Goal: Information Seeking & Learning: Learn about a topic

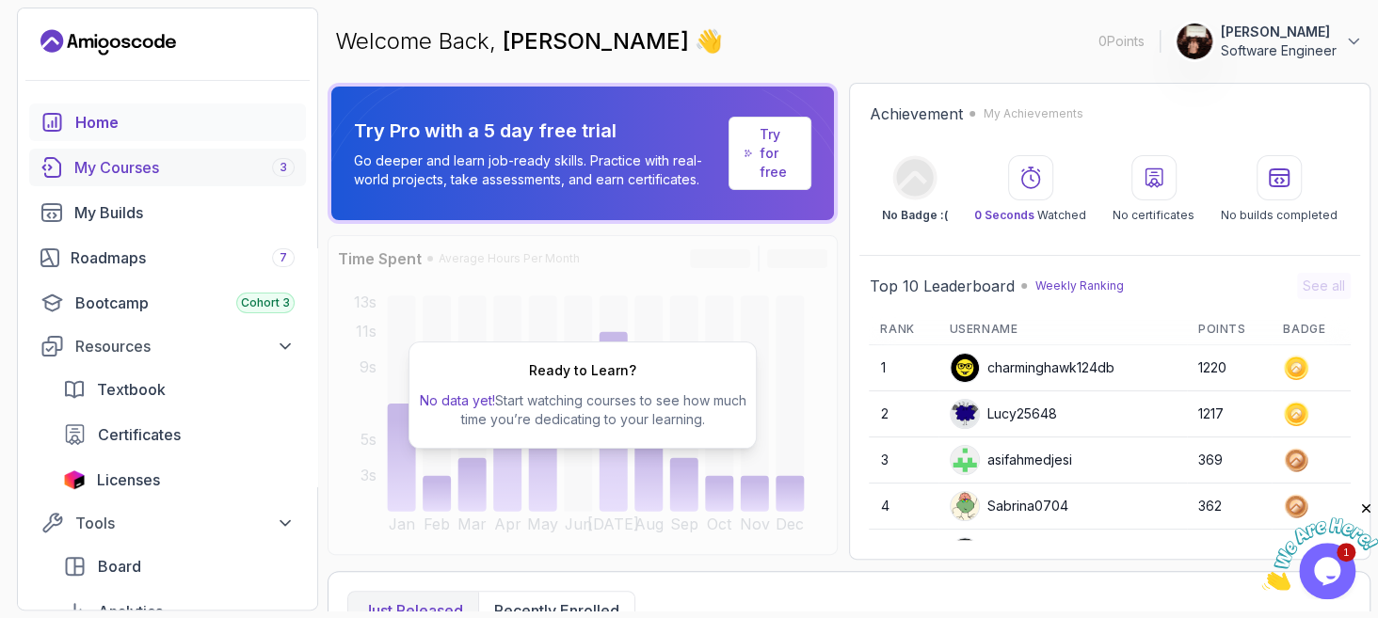
click at [180, 175] on div "My Courses 3" at bounding box center [184, 167] width 220 height 23
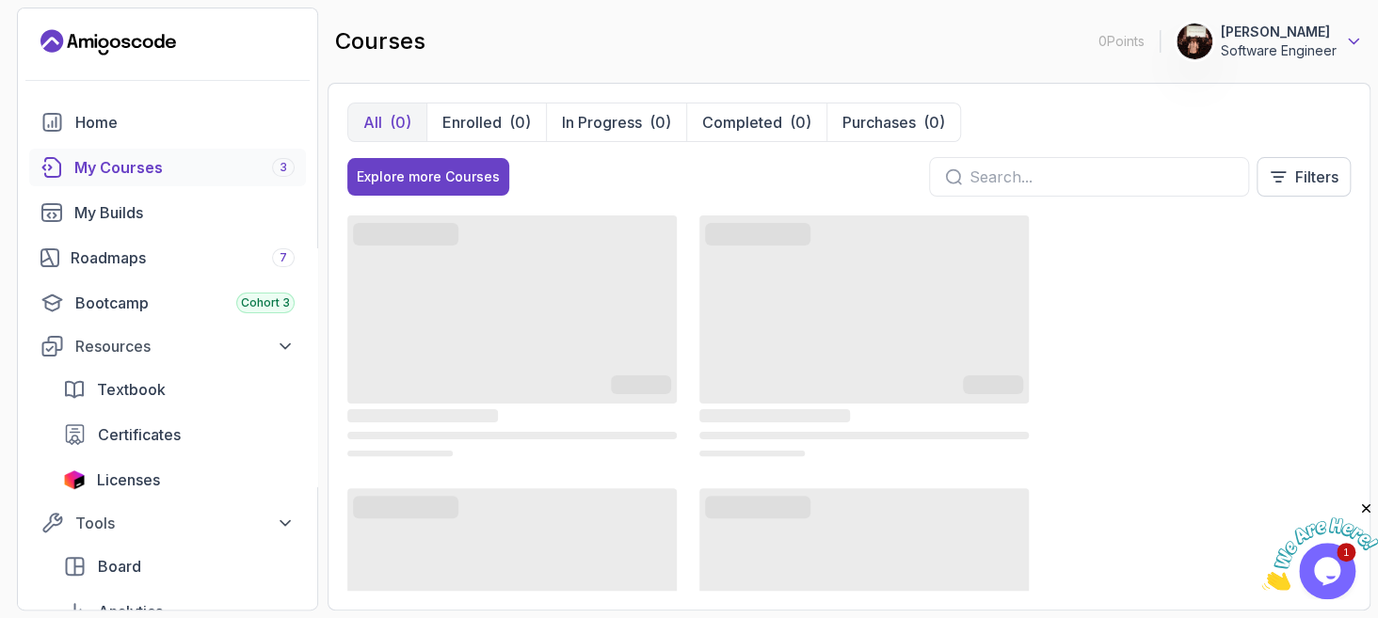
click at [1350, 37] on icon at bounding box center [1353, 41] width 19 height 19
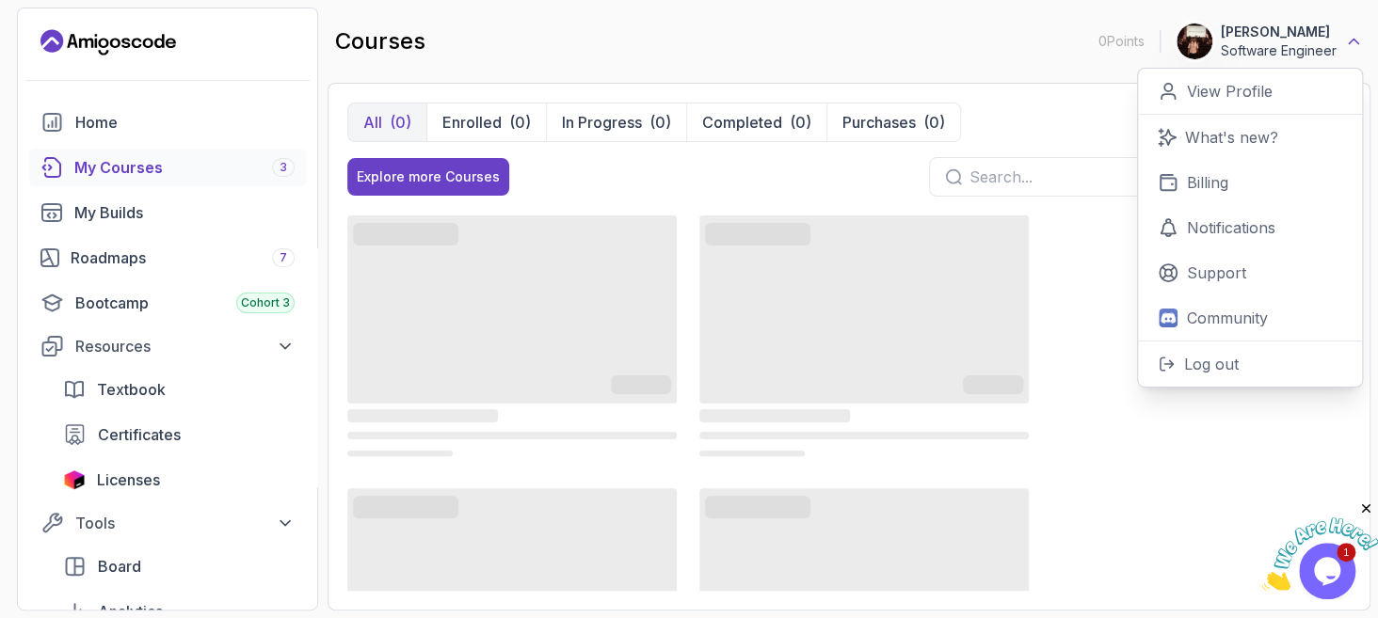
click at [1350, 37] on icon at bounding box center [1353, 41] width 19 height 19
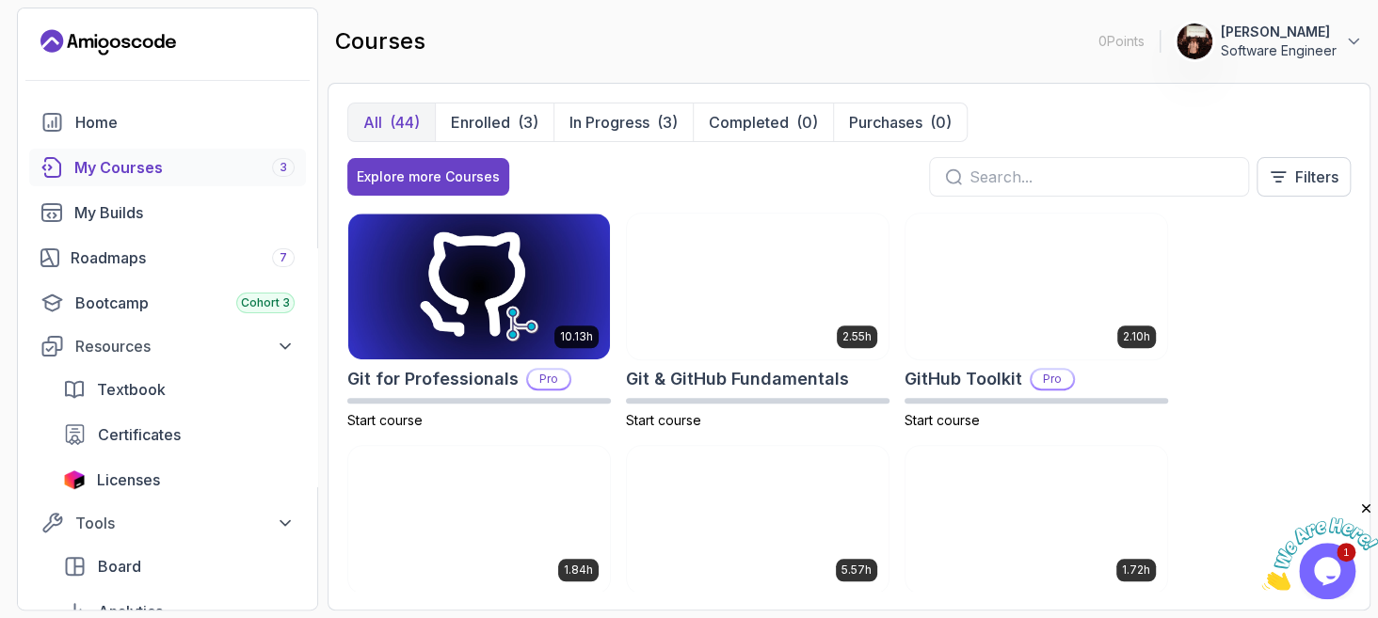
scroll to position [376, 0]
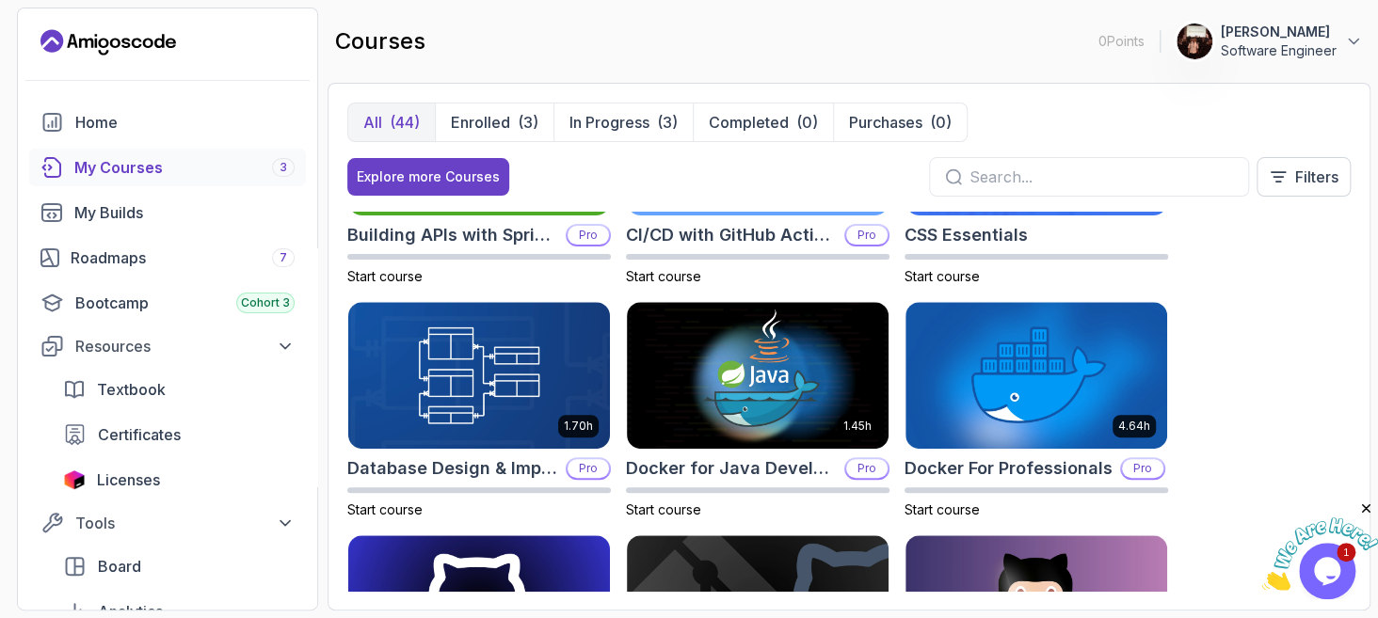
click at [132, 168] on div "My Courses 3" at bounding box center [184, 167] width 220 height 23
click at [132, 169] on div "My Courses 3" at bounding box center [184, 167] width 220 height 23
click at [136, 172] on div "My Courses 3" at bounding box center [184, 167] width 220 height 23
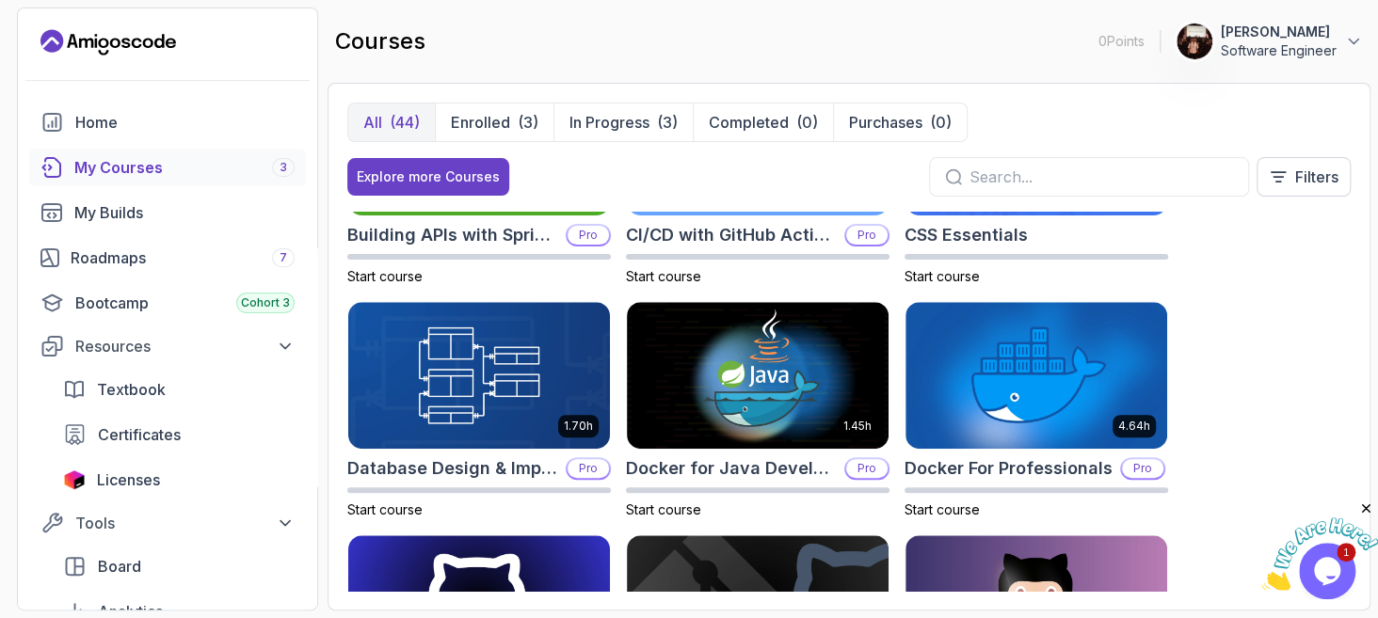
click at [136, 172] on div "My Courses 3" at bounding box center [184, 167] width 220 height 23
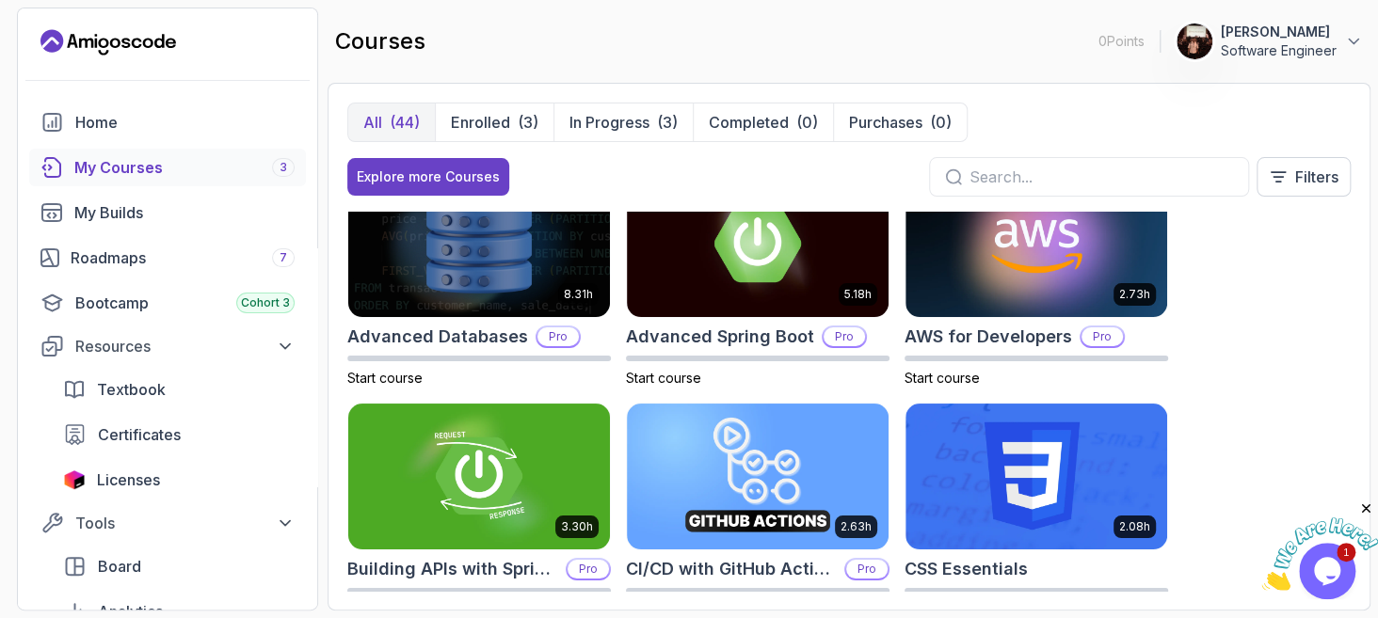
scroll to position [0, 0]
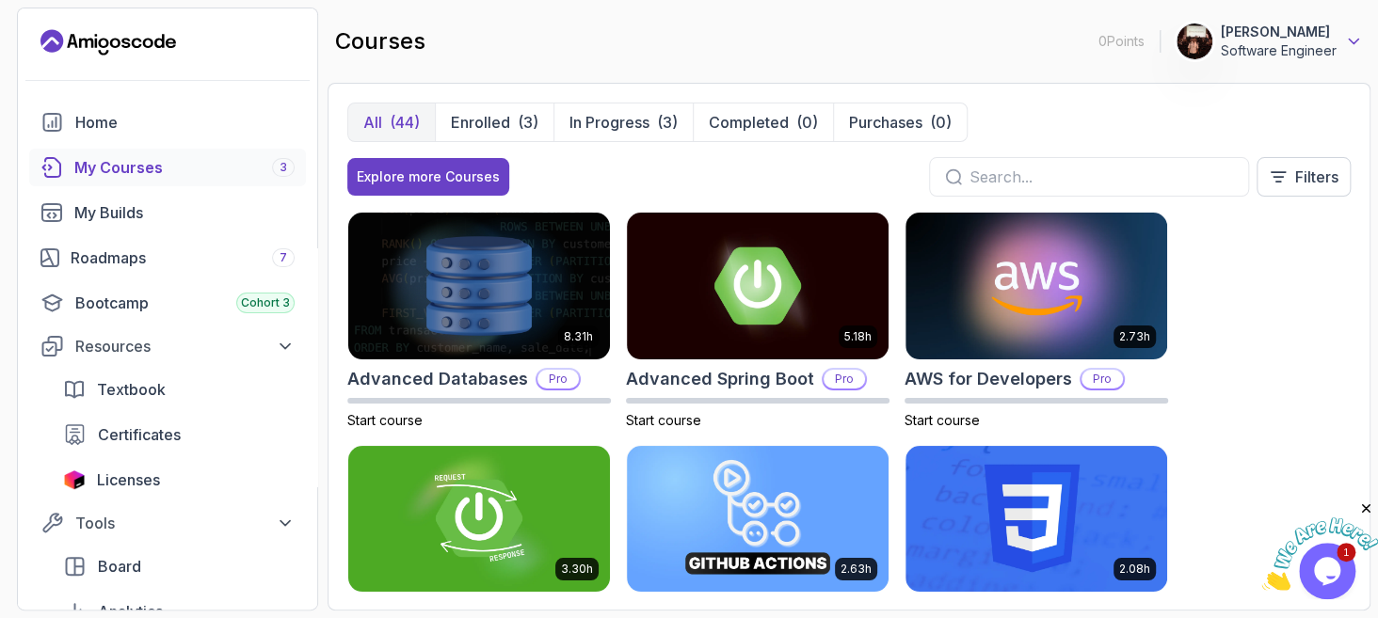
click at [1351, 44] on icon at bounding box center [1353, 41] width 19 height 19
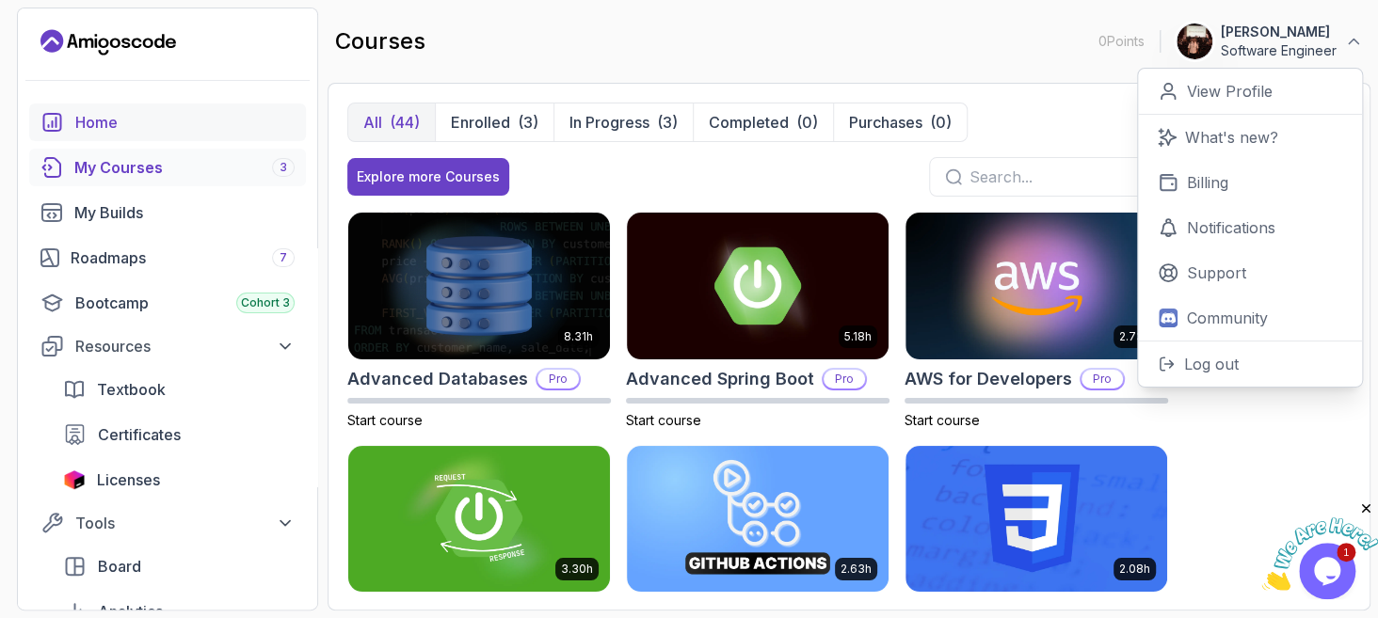
click at [131, 130] on div "Home" at bounding box center [184, 122] width 219 height 23
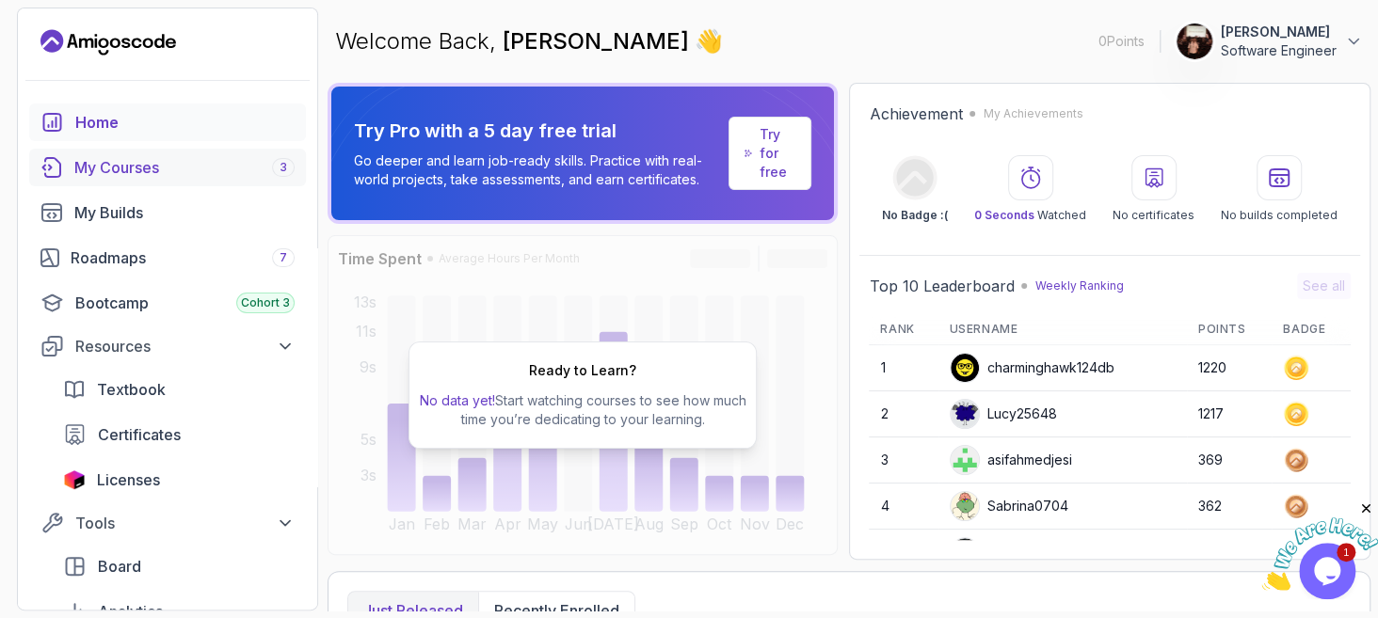
click at [242, 163] on div "My Courses 3" at bounding box center [184, 167] width 220 height 23
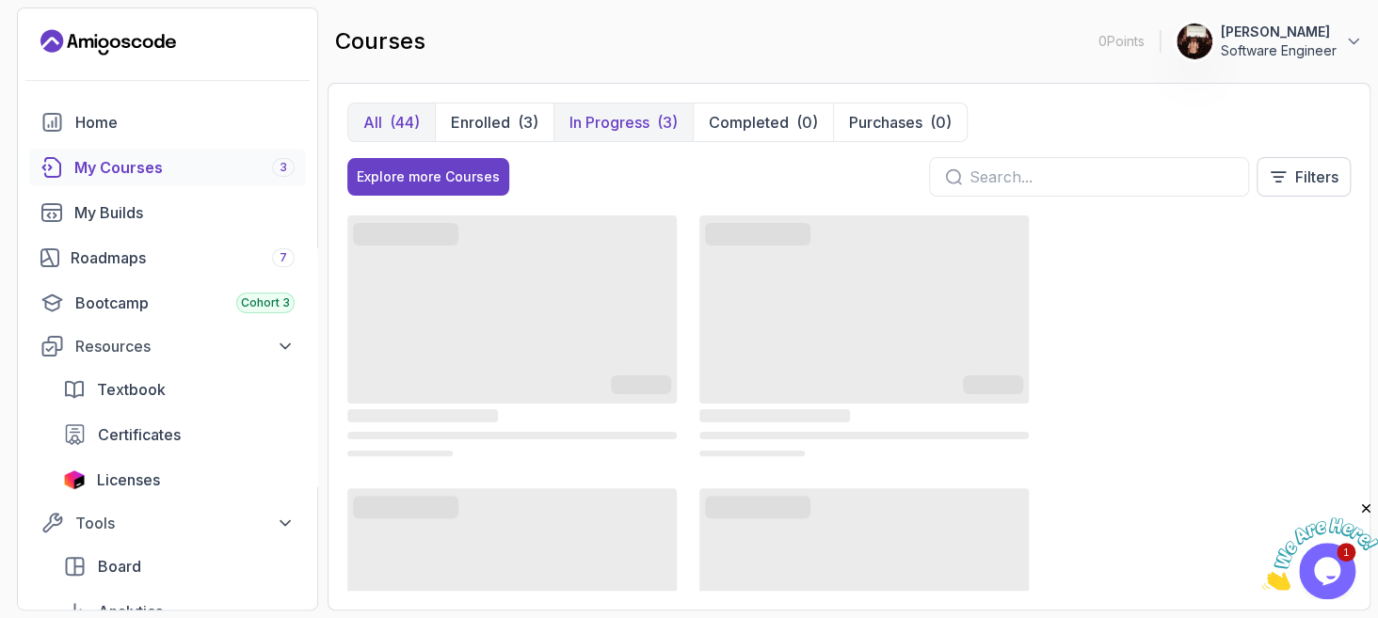
click at [649, 115] on button "In Progress (3)" at bounding box center [622, 123] width 139 height 38
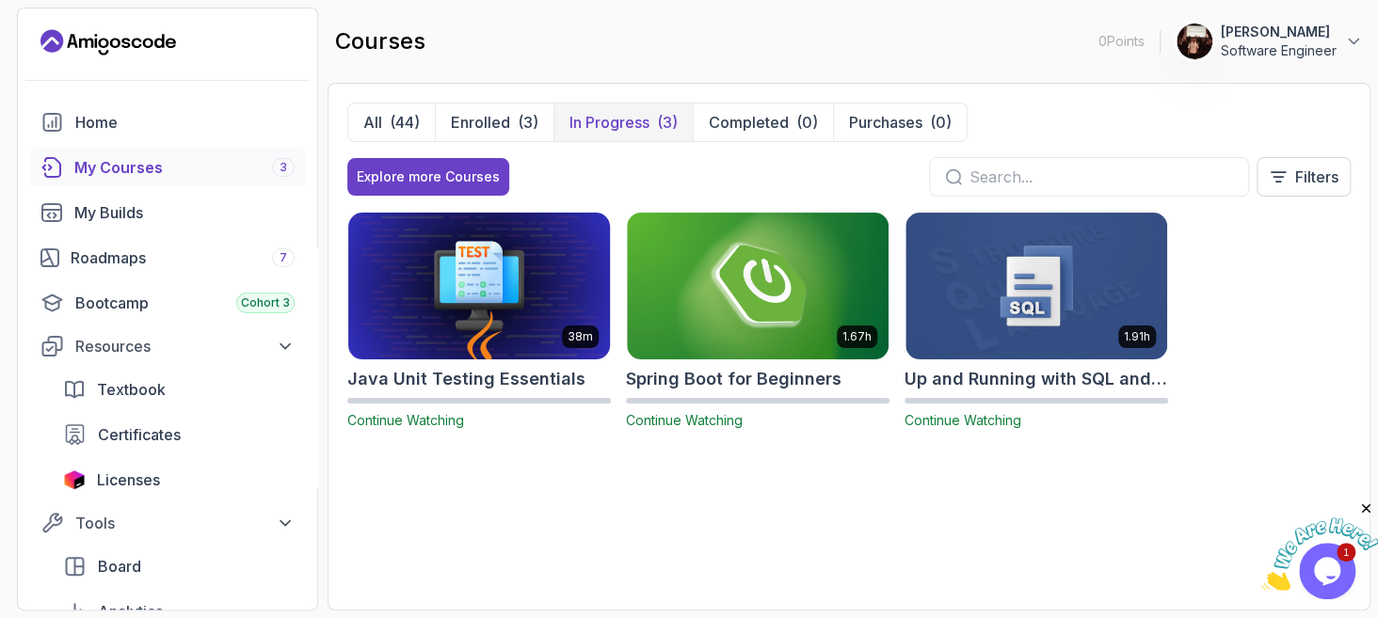
click at [433, 367] on h2 "Java Unit Testing Essentials" at bounding box center [466, 379] width 238 height 26
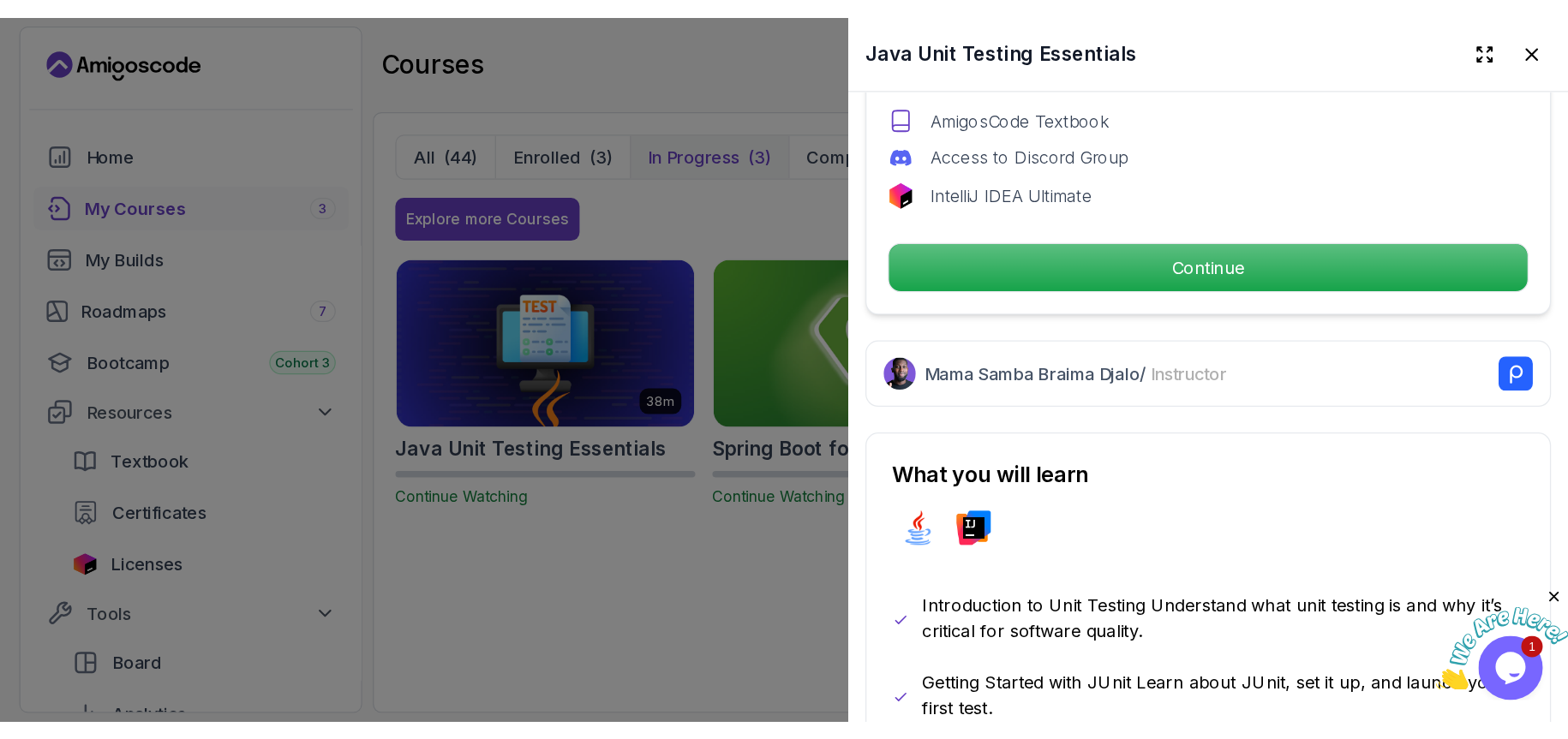
scroll to position [457, 0]
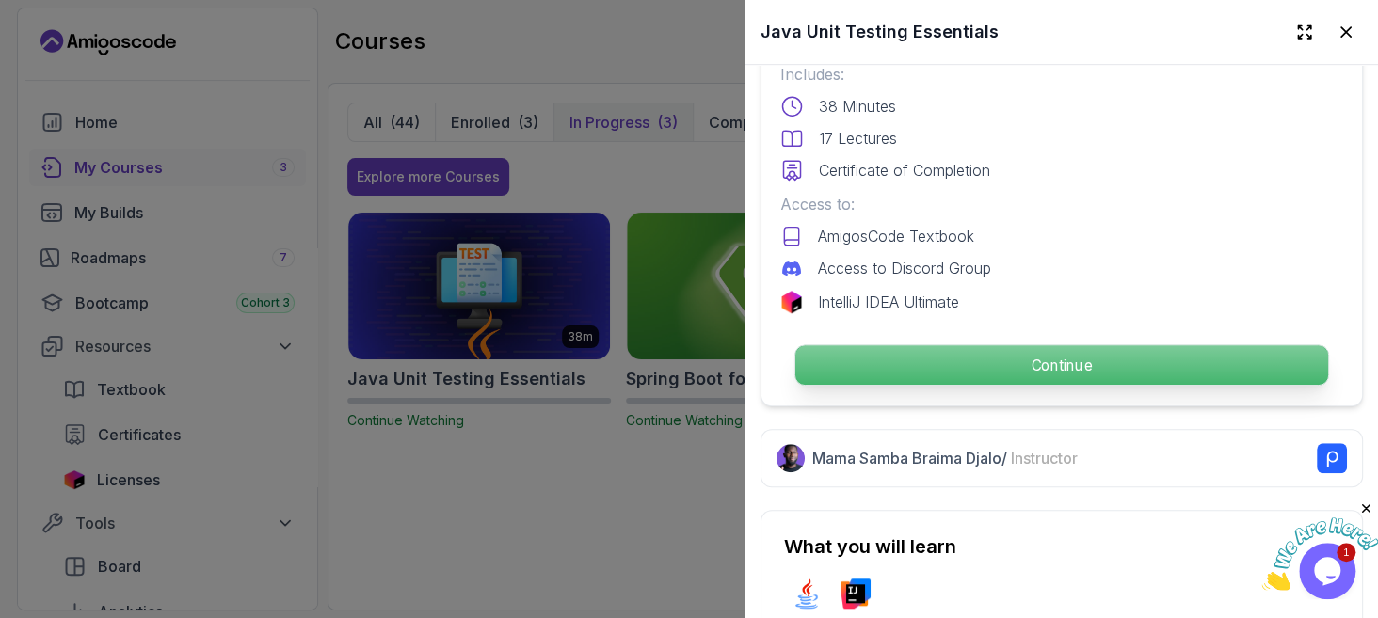
click at [918, 359] on p "Continue" at bounding box center [1061, 365] width 533 height 40
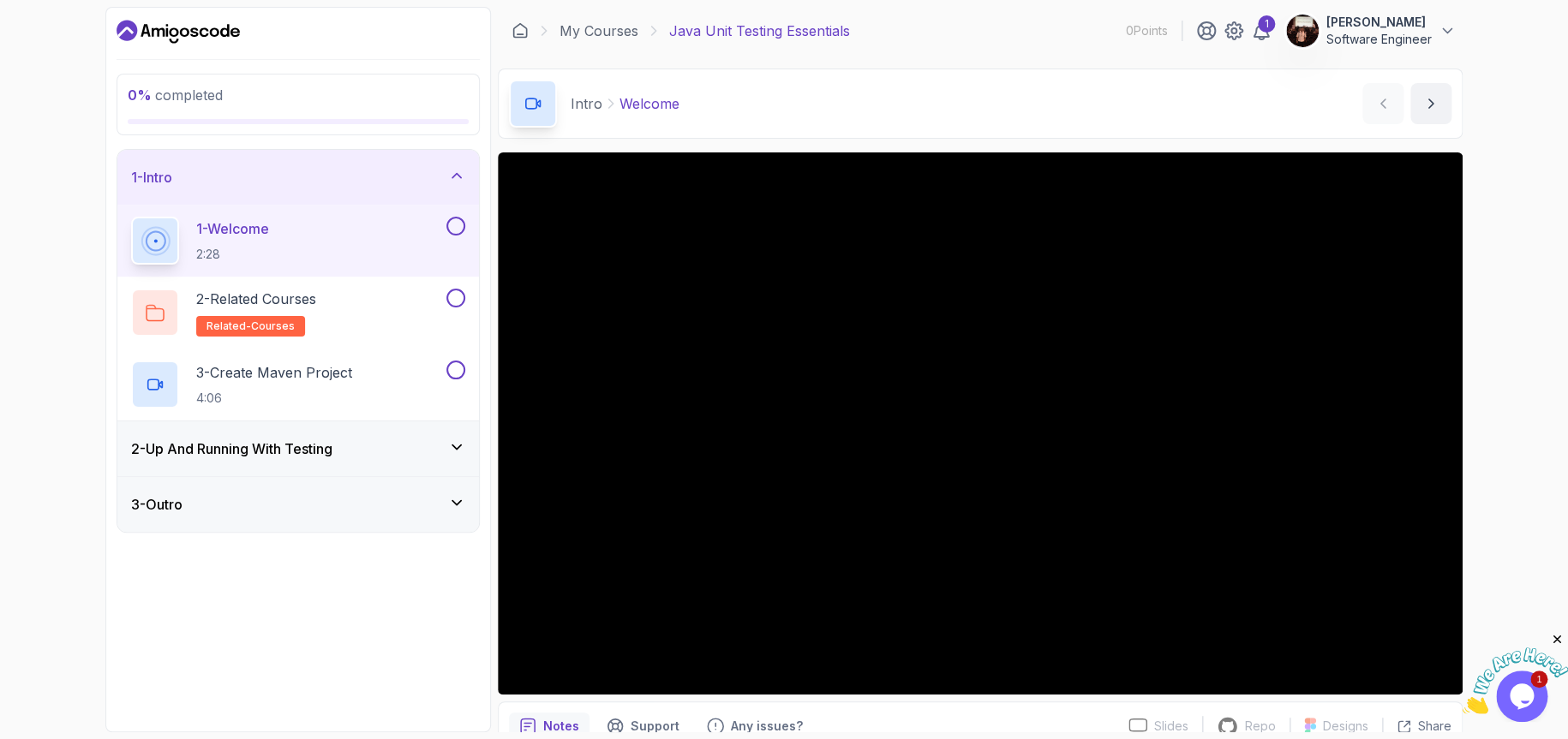
click at [452, 457] on div "2 - Up And Running With Testing" at bounding box center [298, 449] width 334 height 21
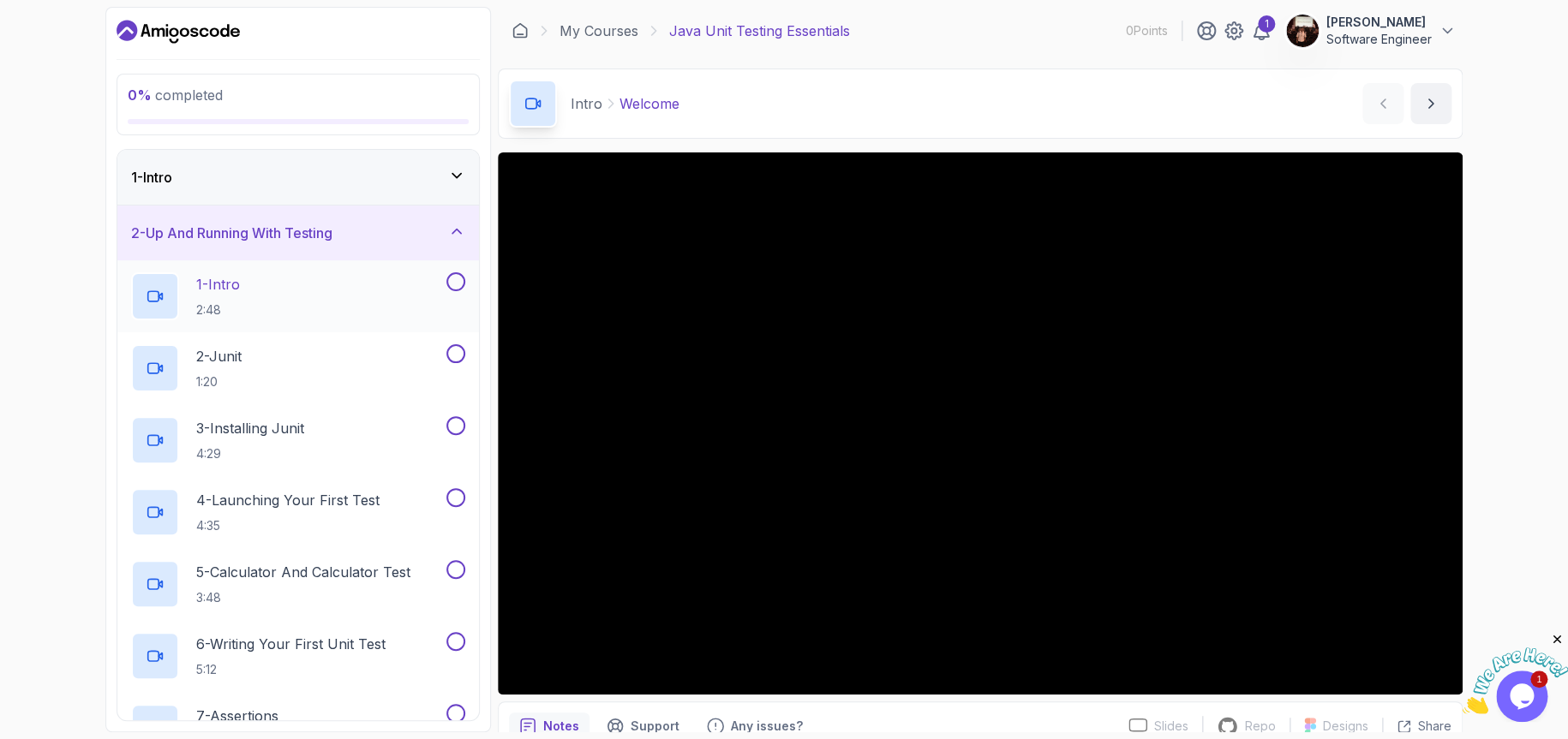
click at [421, 306] on div "1 - Intro 2:48" at bounding box center [287, 296] width 312 height 48
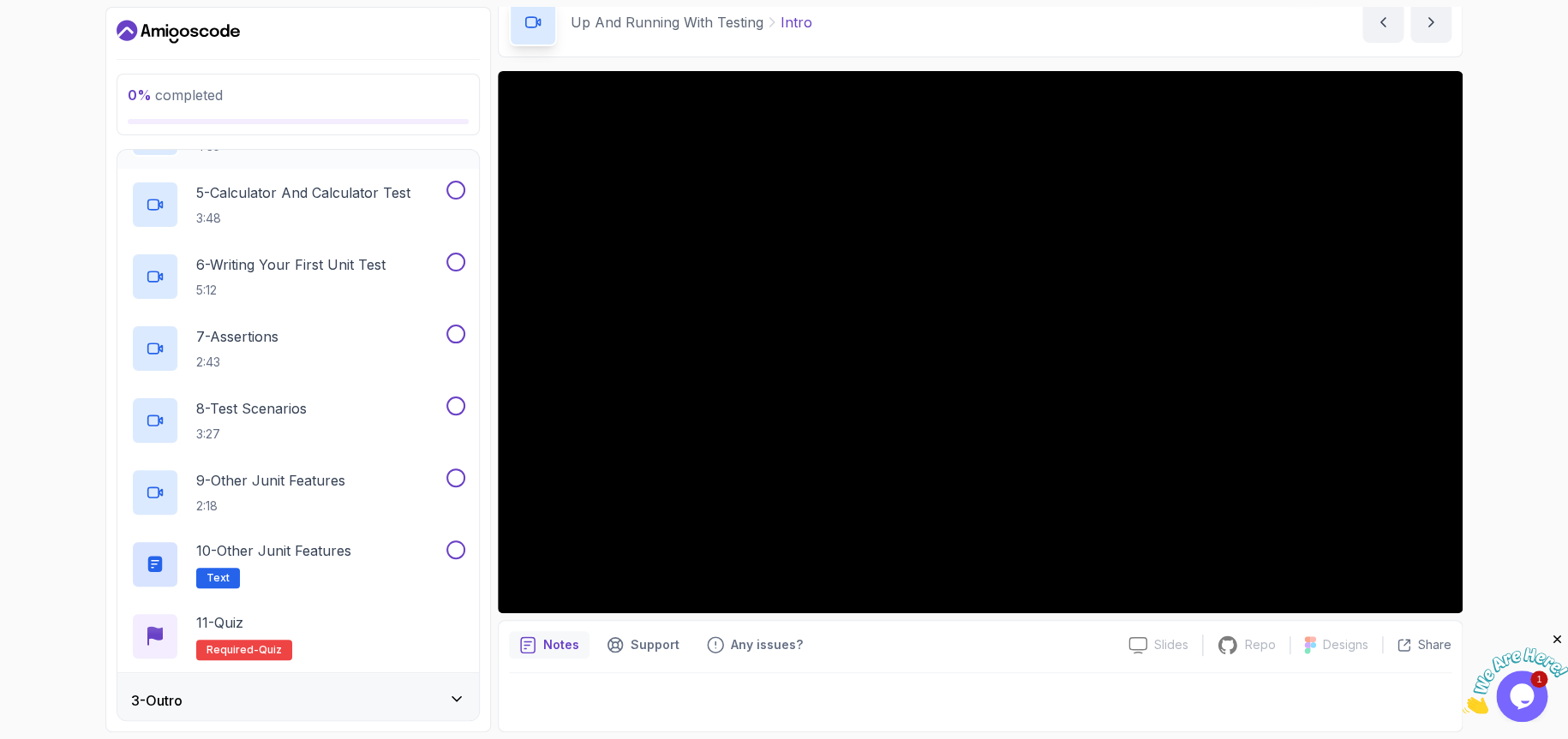
scroll to position [386, 0]
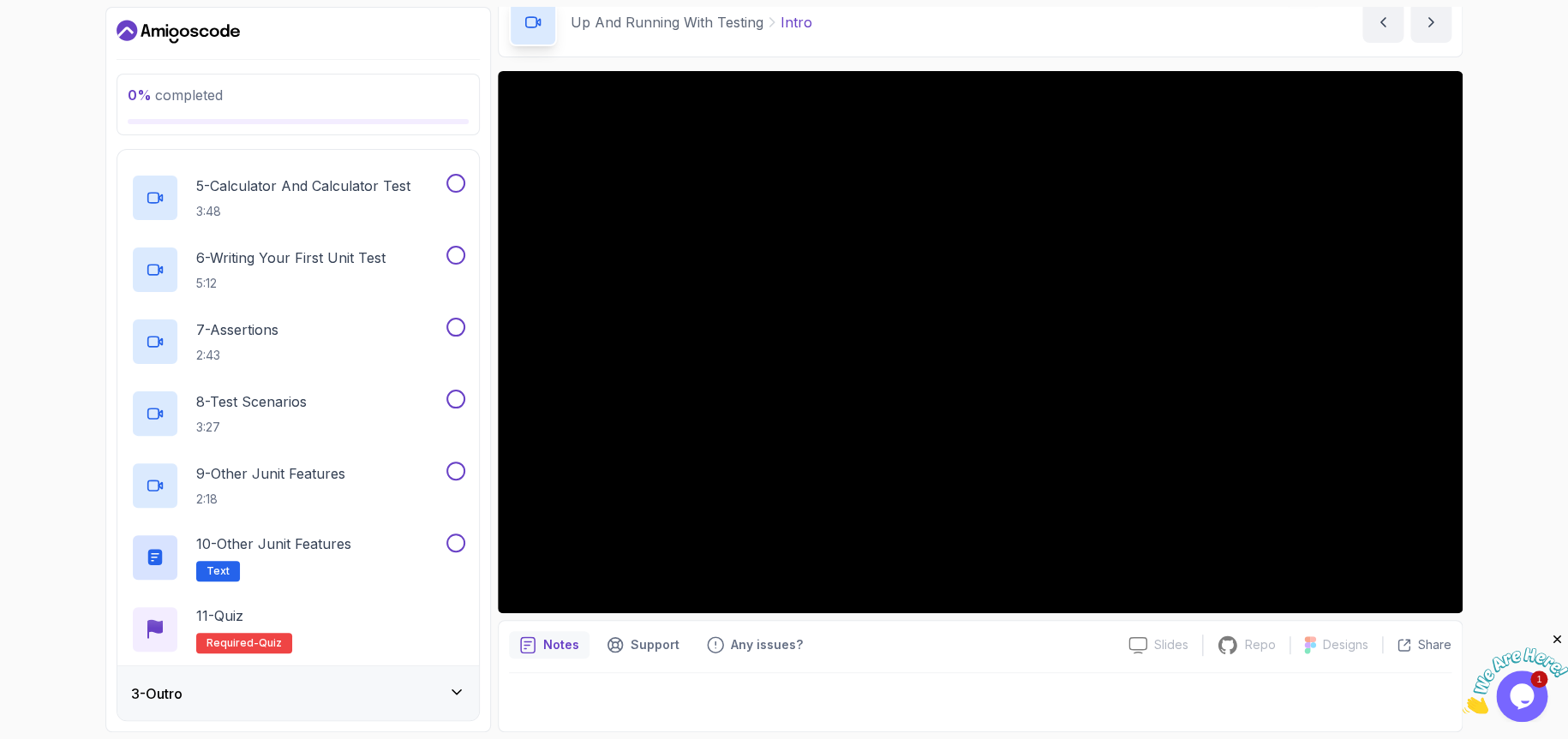
click at [254, 562] on div "3 - Outro" at bounding box center [298, 693] width 361 height 55
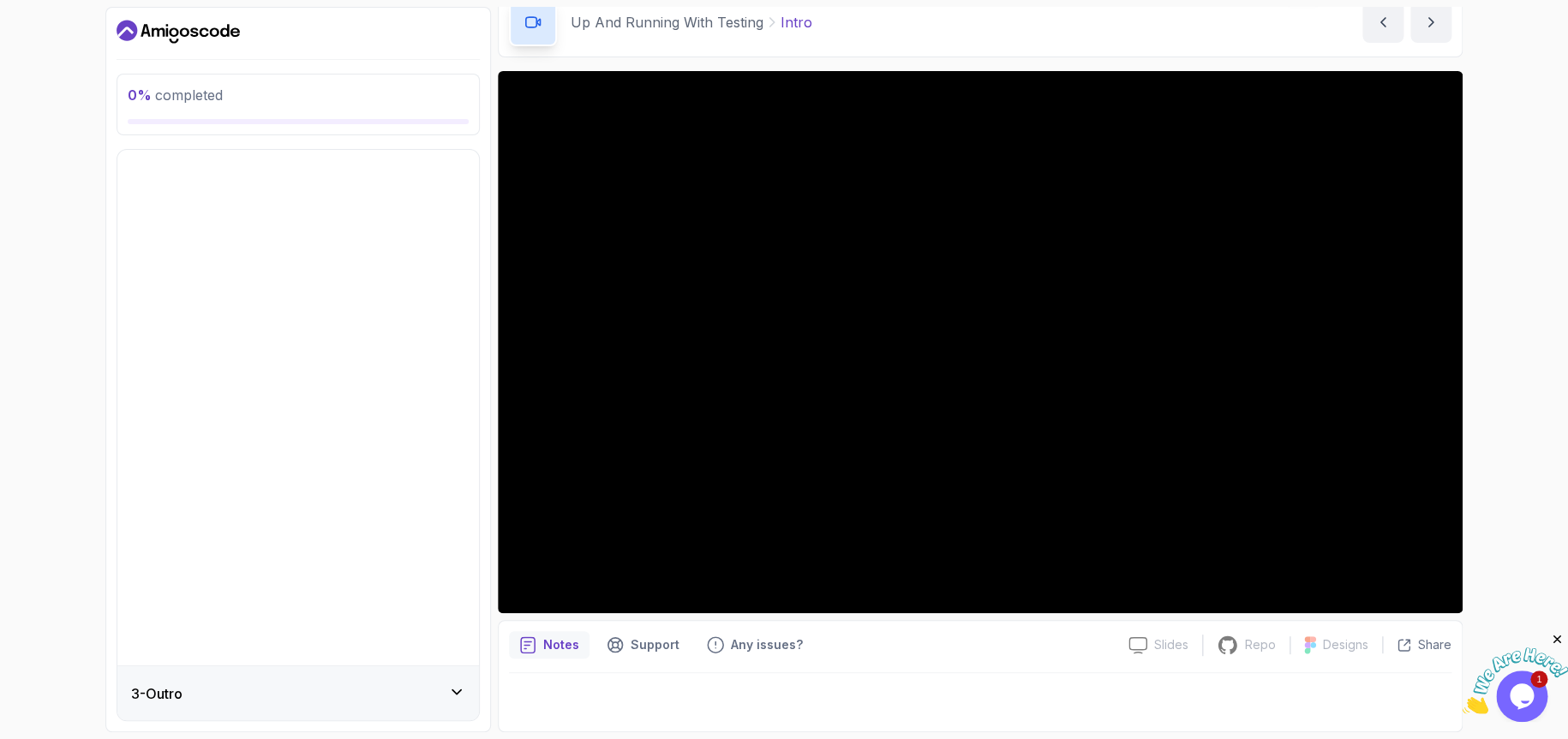
scroll to position [0, 0]
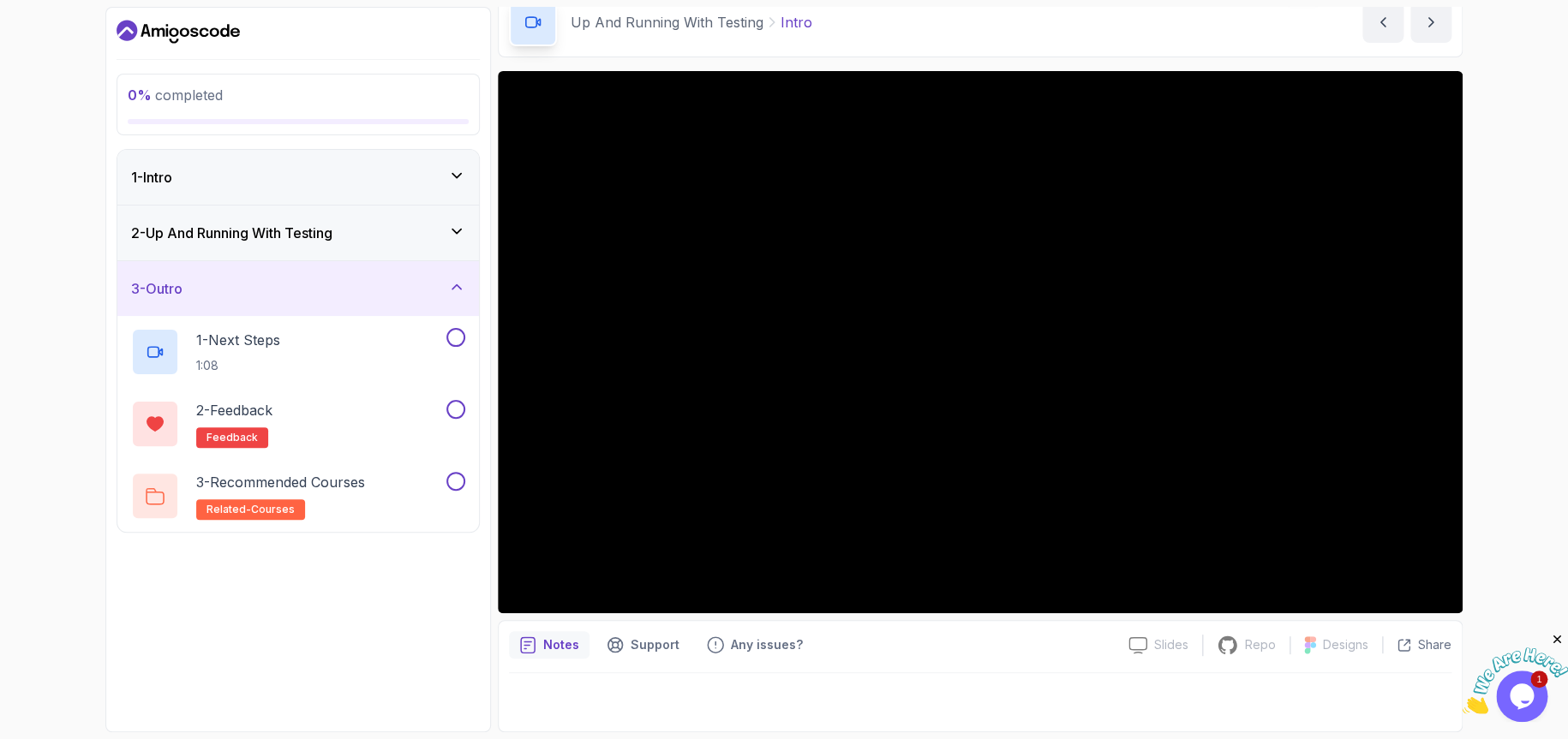
click at [424, 276] on div "3 - Outro" at bounding box center [298, 289] width 361 height 55
